Goal: Task Accomplishment & Management: Manage account settings

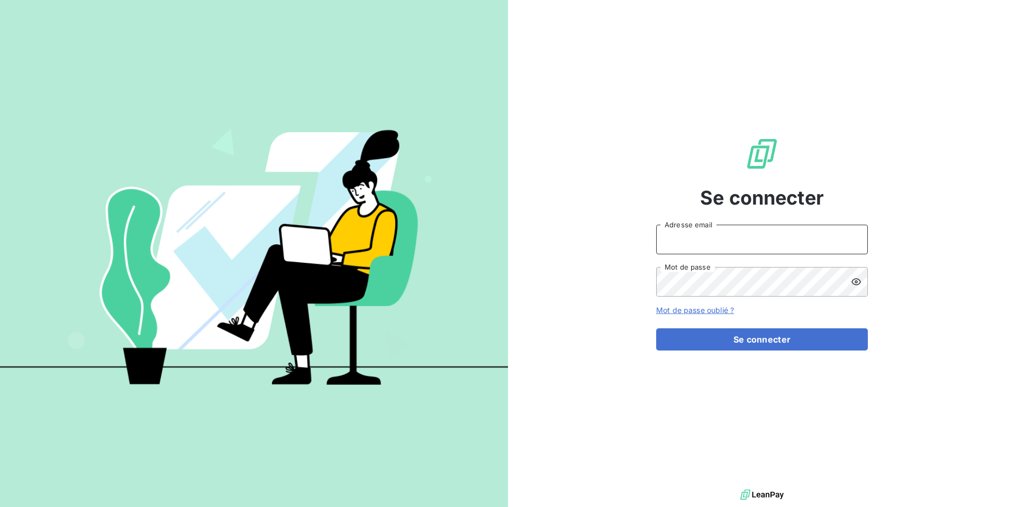
click at [769, 244] on input "Adresse email" at bounding box center [762, 240] width 212 height 30
type input "[EMAIL_ADDRESS][PERSON_NAME][DOMAIN_NAME]"
click at [864, 280] on div at bounding box center [859, 282] width 17 height 30
click at [858, 284] on icon at bounding box center [856, 281] width 10 height 7
click at [858, 282] on icon at bounding box center [856, 282] width 11 height 11
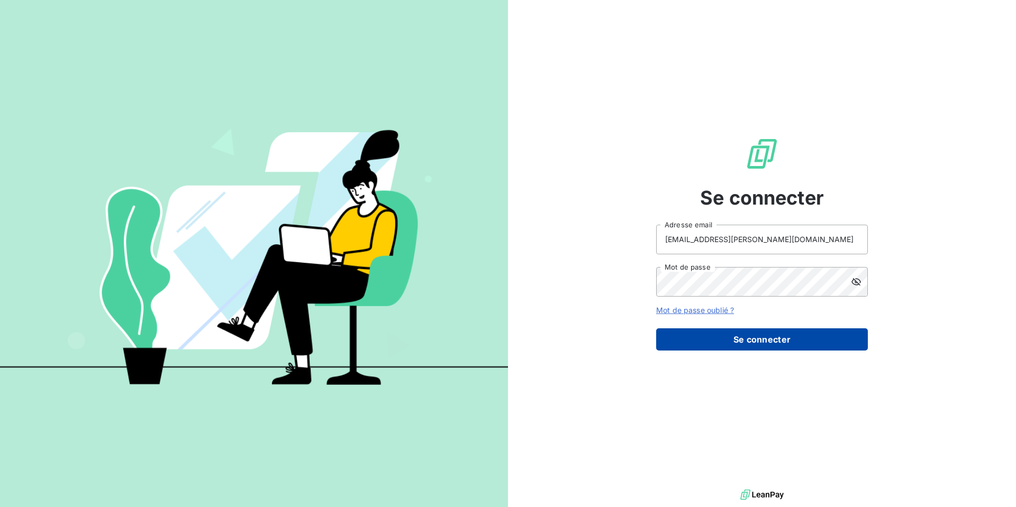
click at [729, 347] on button "Se connecter" at bounding box center [762, 339] width 212 height 22
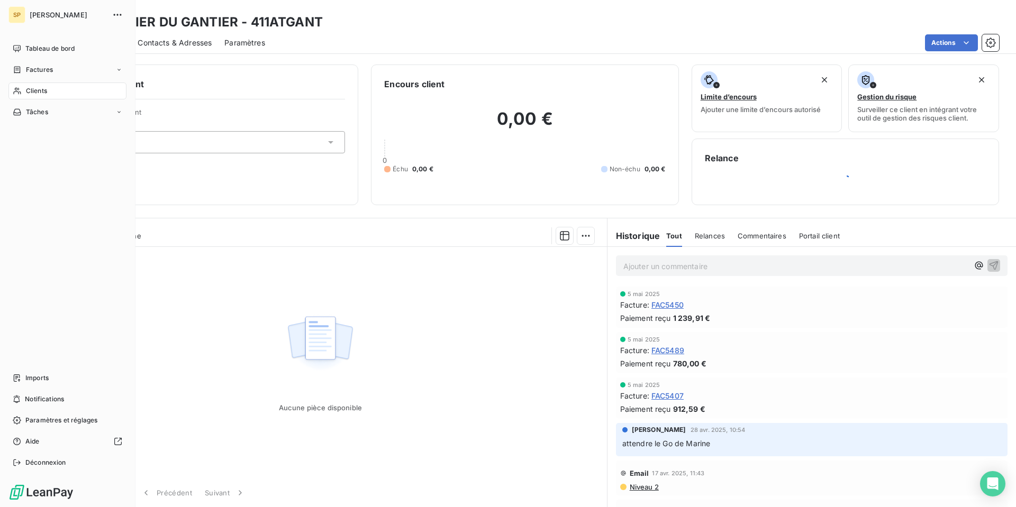
click at [31, 97] on div "Clients" at bounding box center [67, 91] width 118 height 17
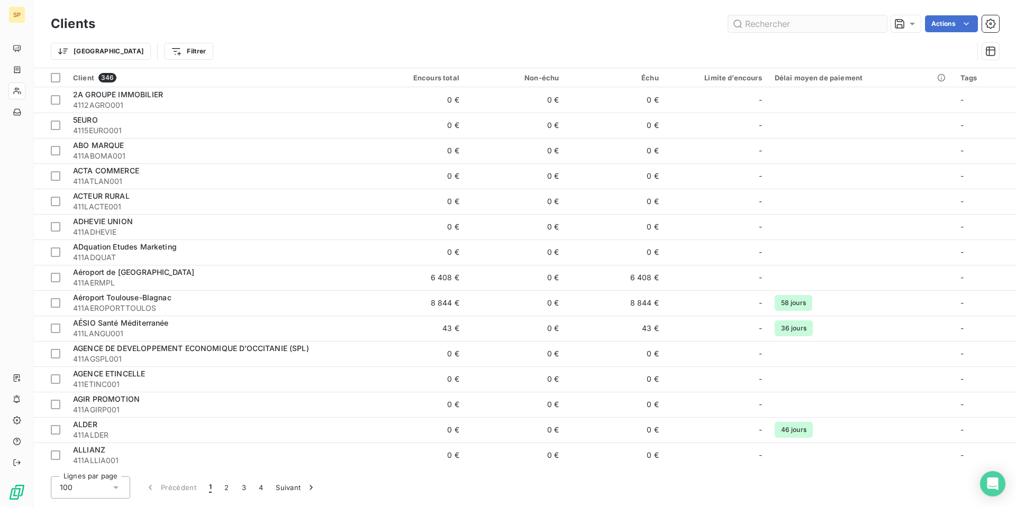
click at [796, 24] on input "text" at bounding box center [807, 23] width 159 height 17
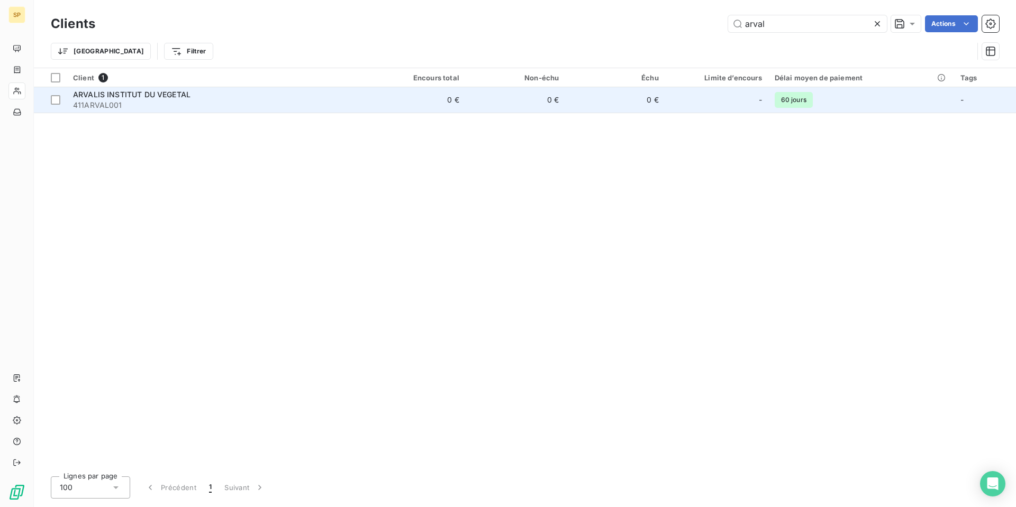
type input "arval"
click at [203, 101] on span "411ARVAL001" at bounding box center [216, 105] width 286 height 11
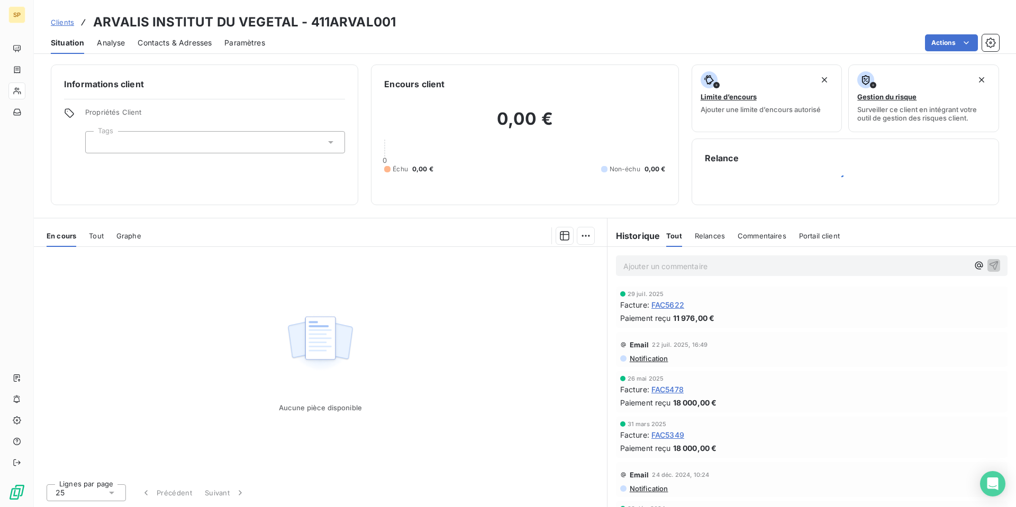
click at [98, 234] on span "Tout" at bounding box center [96, 236] width 15 height 8
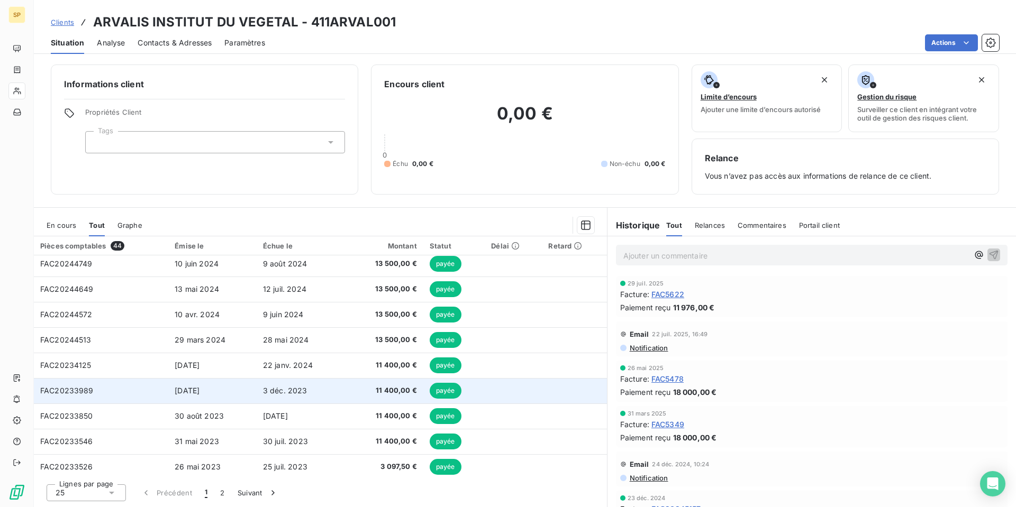
scroll to position [53, 0]
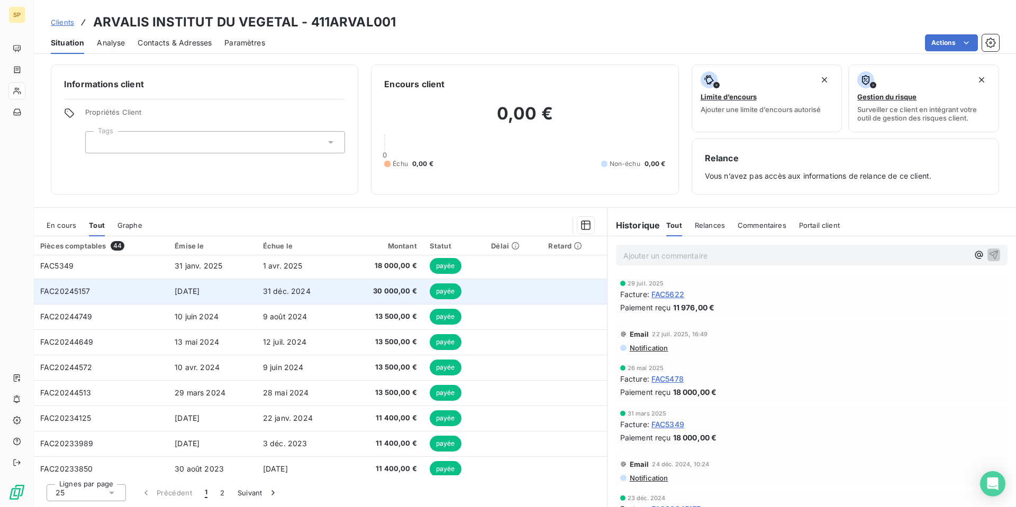
click at [244, 292] on td "[DATE]" at bounding box center [212, 291] width 88 height 25
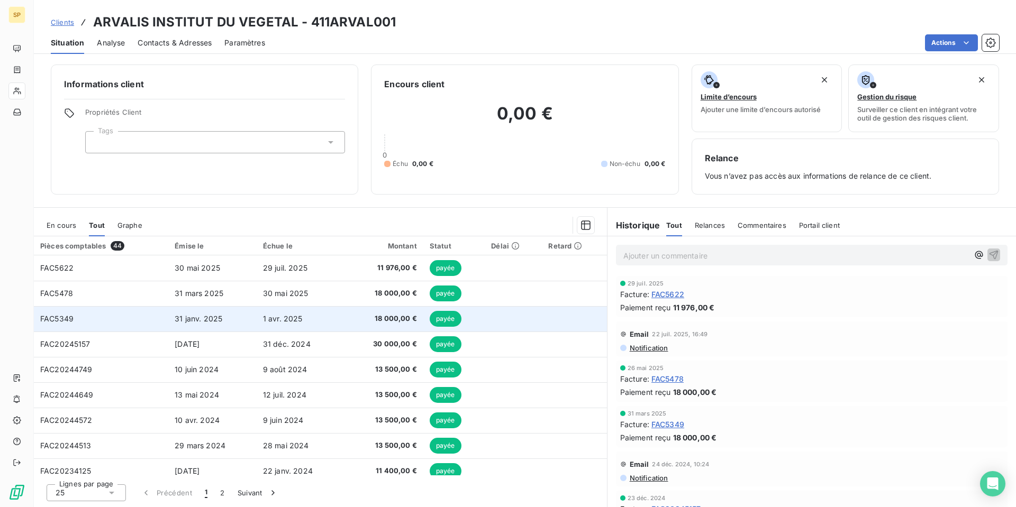
scroll to position [53, 0]
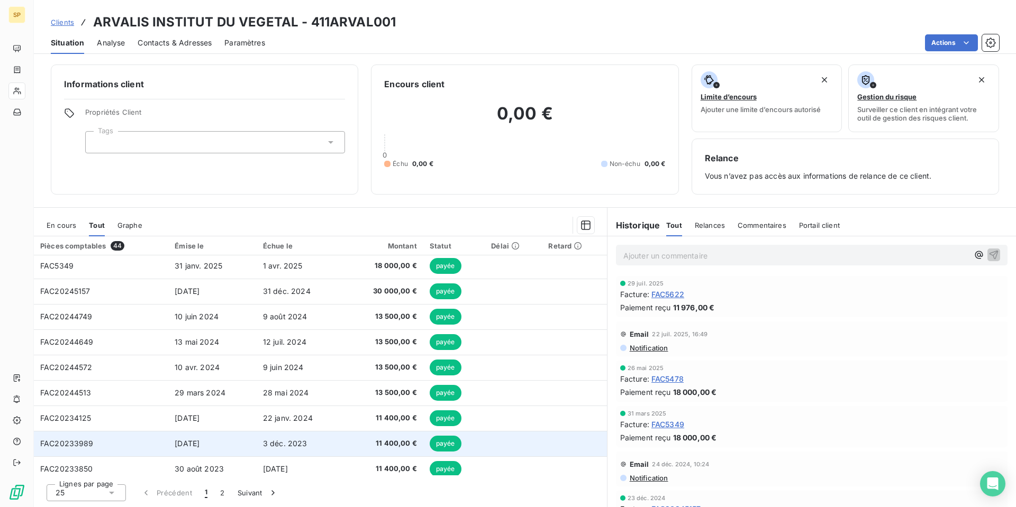
click at [292, 444] on span "3 déc. 2023" at bounding box center [285, 443] width 44 height 9
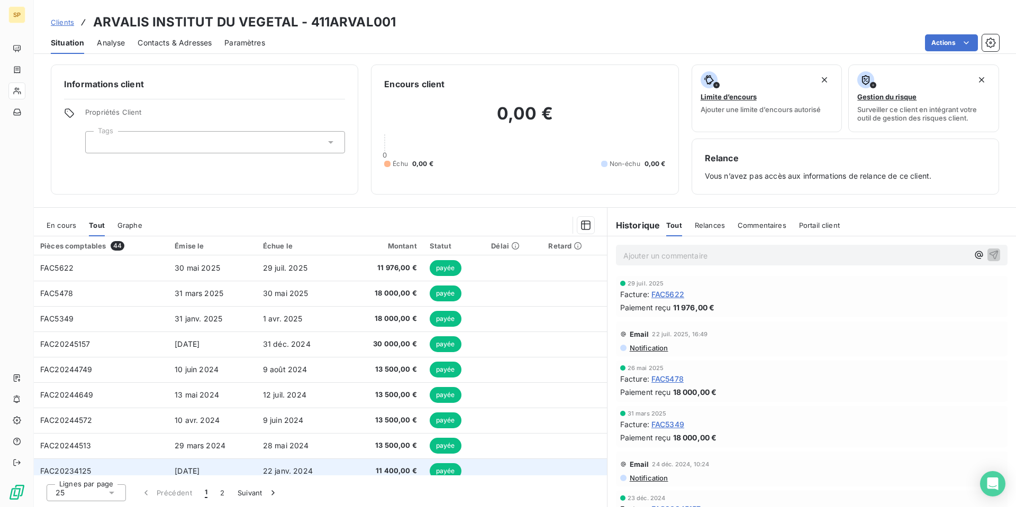
click at [317, 464] on td "22 janv. 2024" at bounding box center [301, 471] width 88 height 25
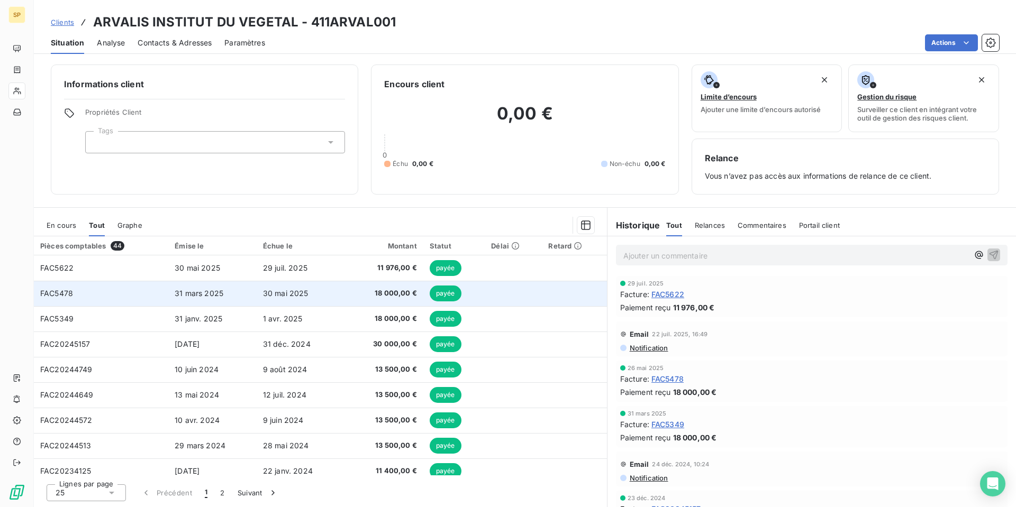
click at [257, 296] on td "30 mai 2025" at bounding box center [301, 293] width 88 height 25
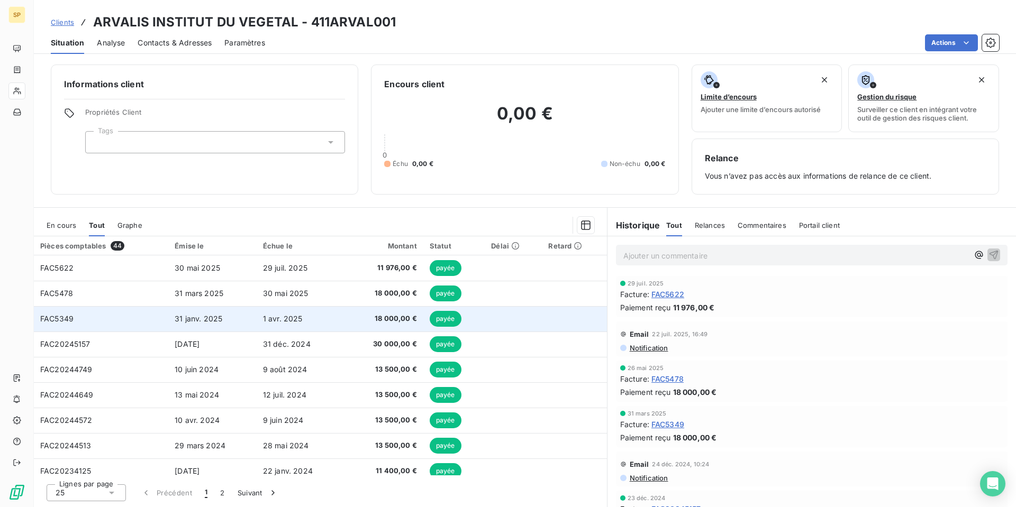
click at [278, 323] on span "1 avr. 2025" at bounding box center [283, 318] width 40 height 9
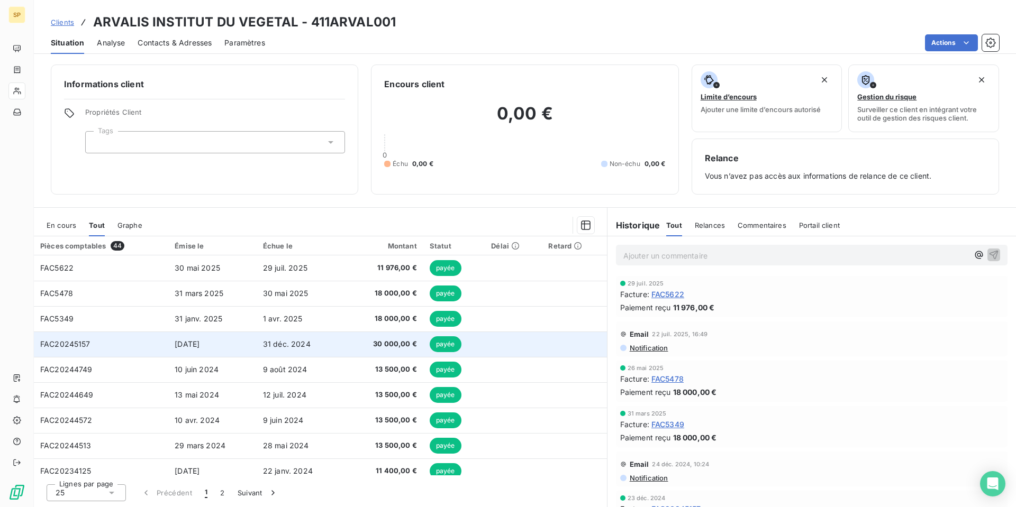
click at [313, 348] on td "31 déc. 2024" at bounding box center [301, 344] width 88 height 25
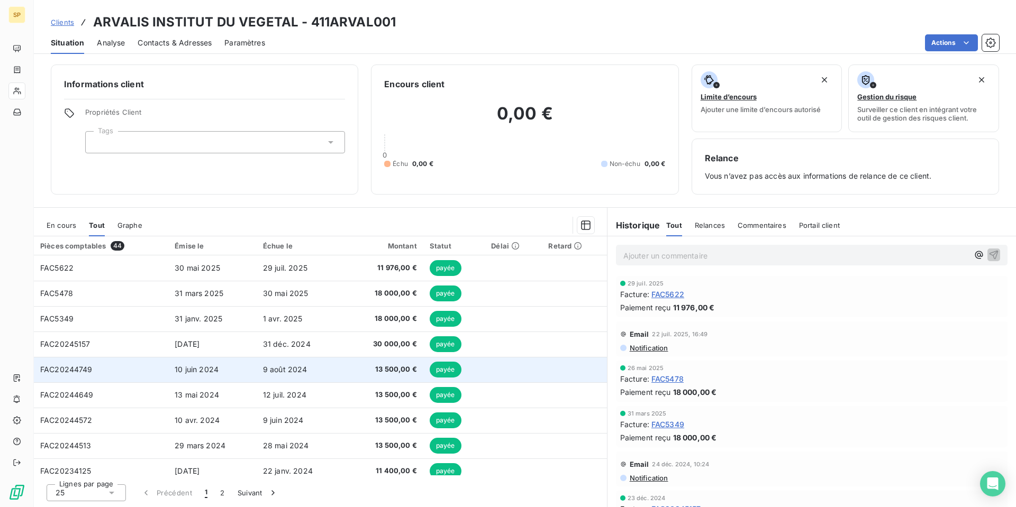
click at [326, 362] on td "9 août 2024" at bounding box center [301, 369] width 88 height 25
